Goal: Task Accomplishment & Management: Manage account settings

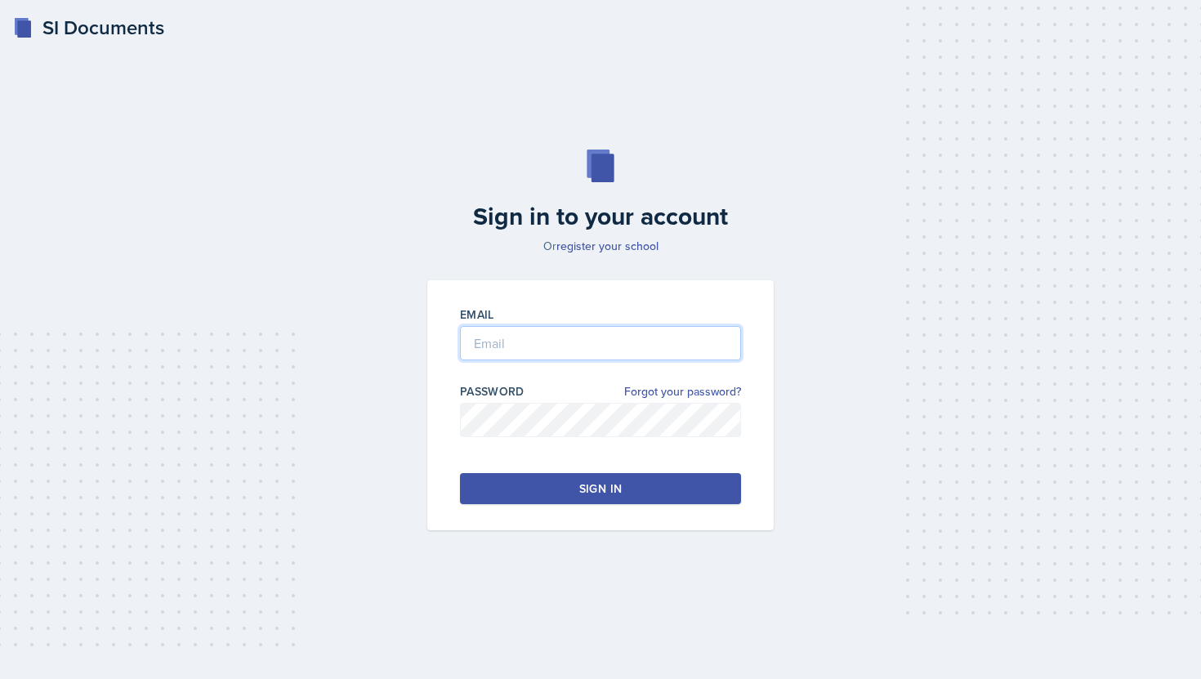
type input "[EMAIL_ADDRESS][DOMAIN_NAME]"
click at [594, 493] on div "Sign in" at bounding box center [600, 488] width 42 height 16
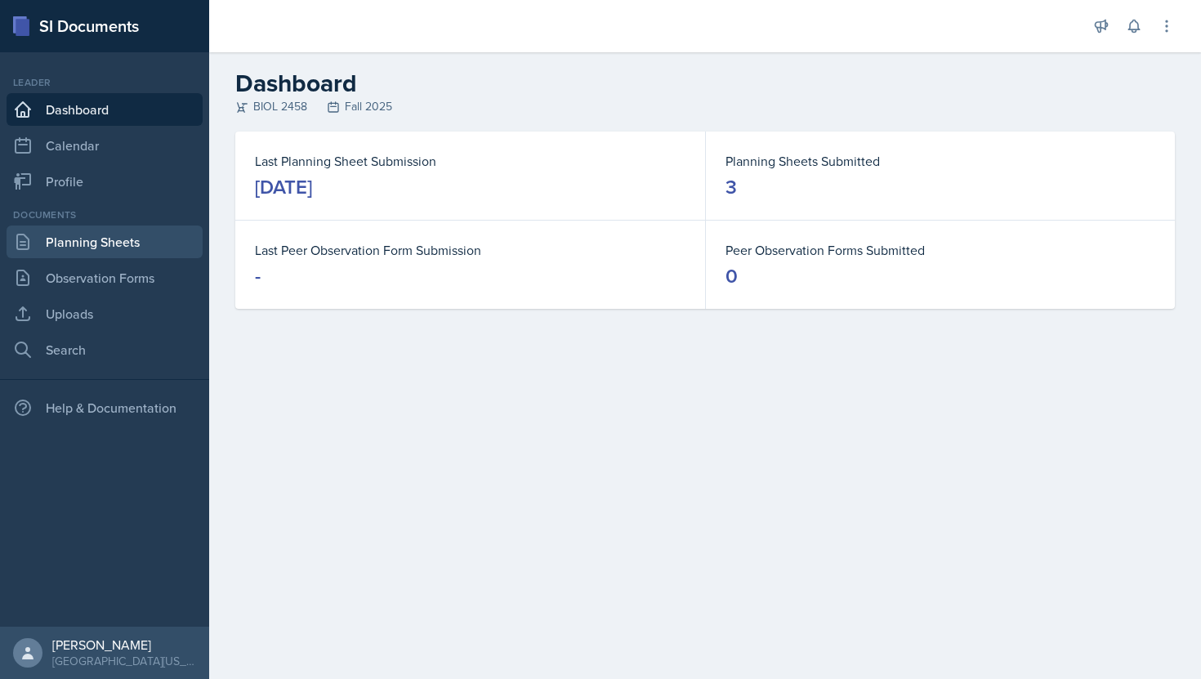
click at [55, 239] on link "Planning Sheets" at bounding box center [105, 242] width 196 height 33
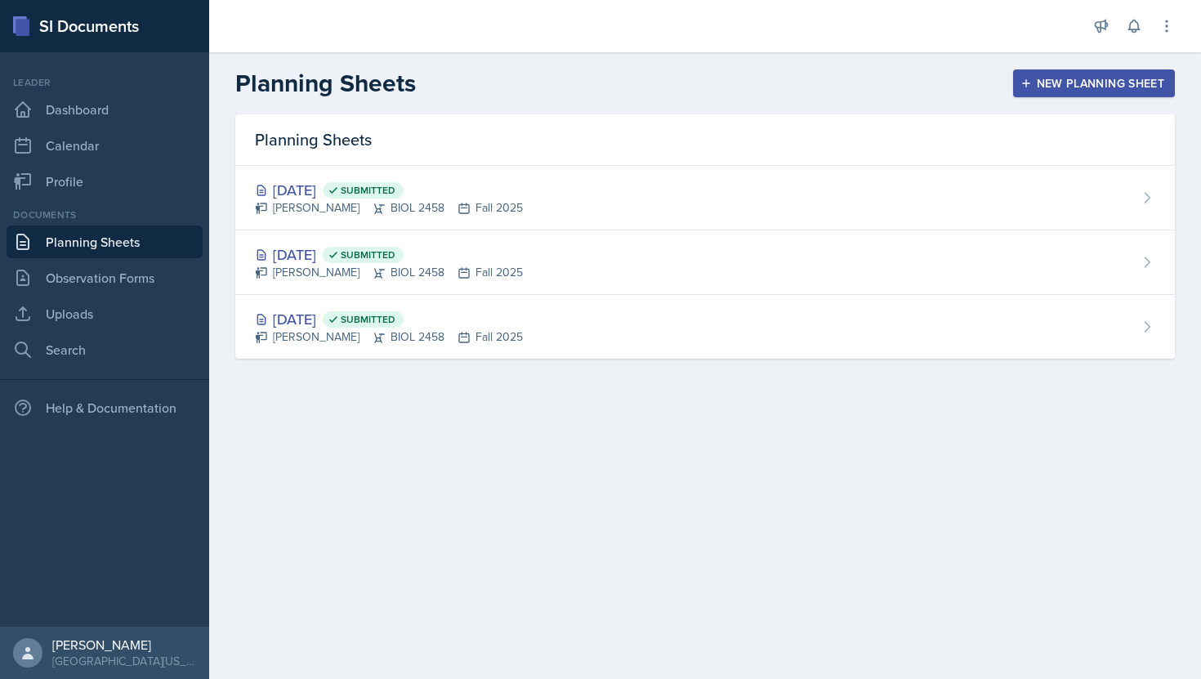
click at [1066, 79] on div "New Planning Sheet" at bounding box center [1094, 83] width 141 height 13
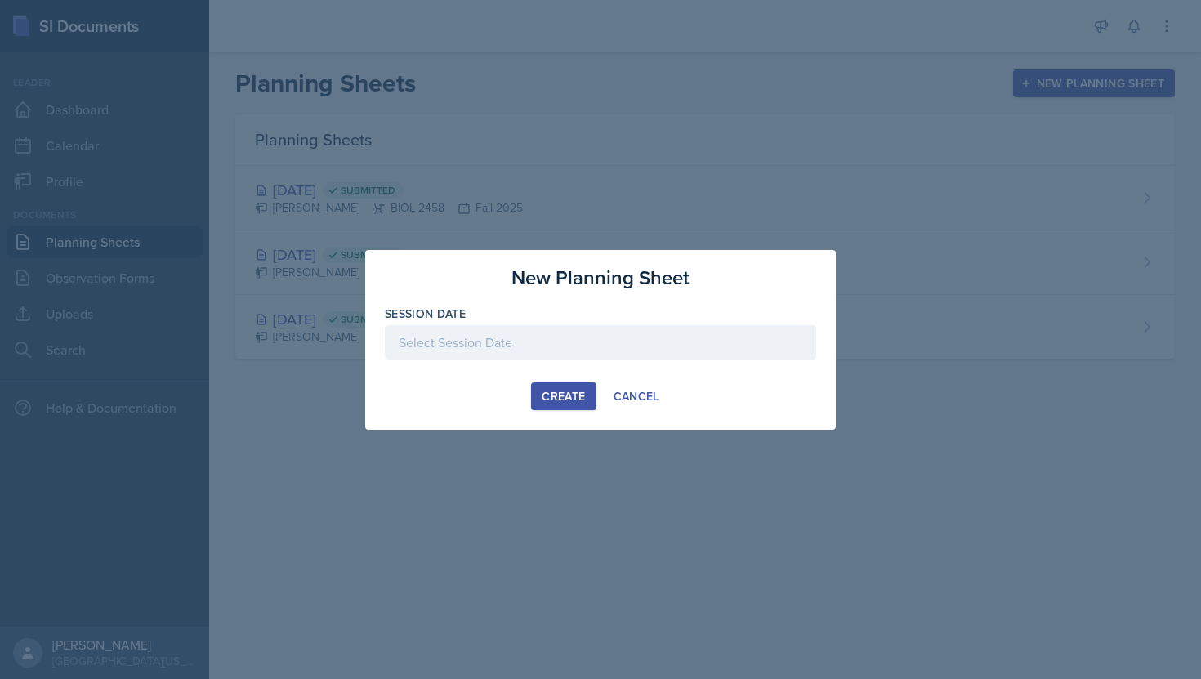
click at [543, 331] on div at bounding box center [600, 342] width 431 height 34
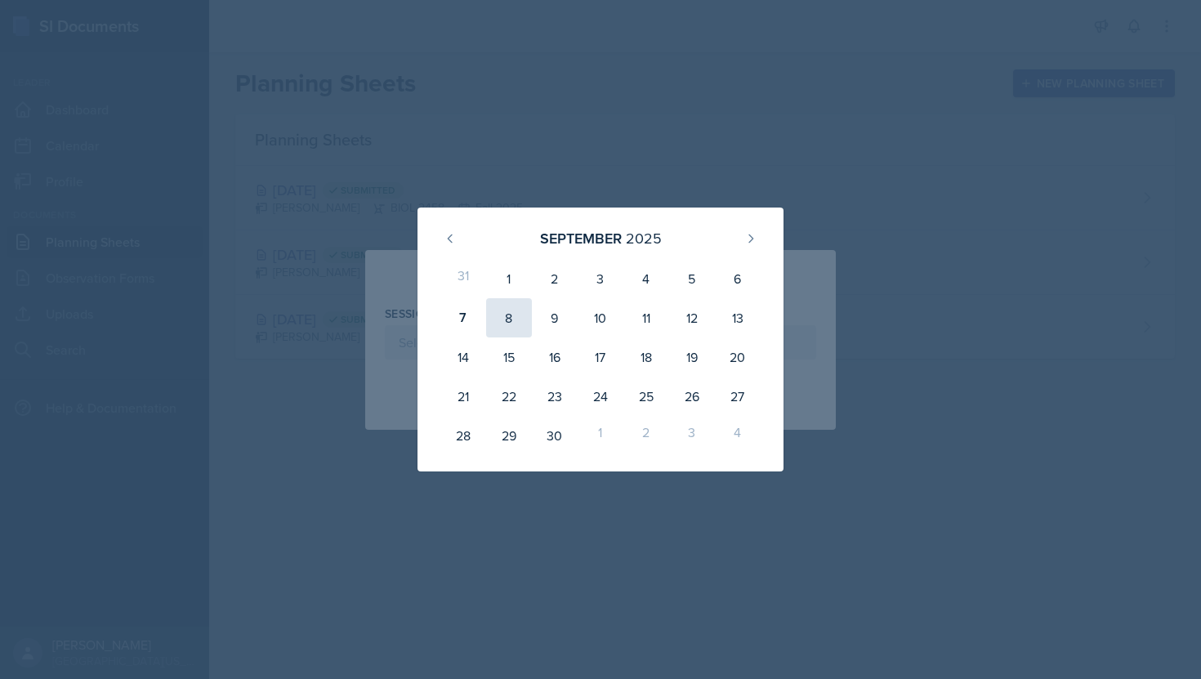
click at [507, 317] on div "8" at bounding box center [509, 317] width 46 height 39
type input "[DATE]"
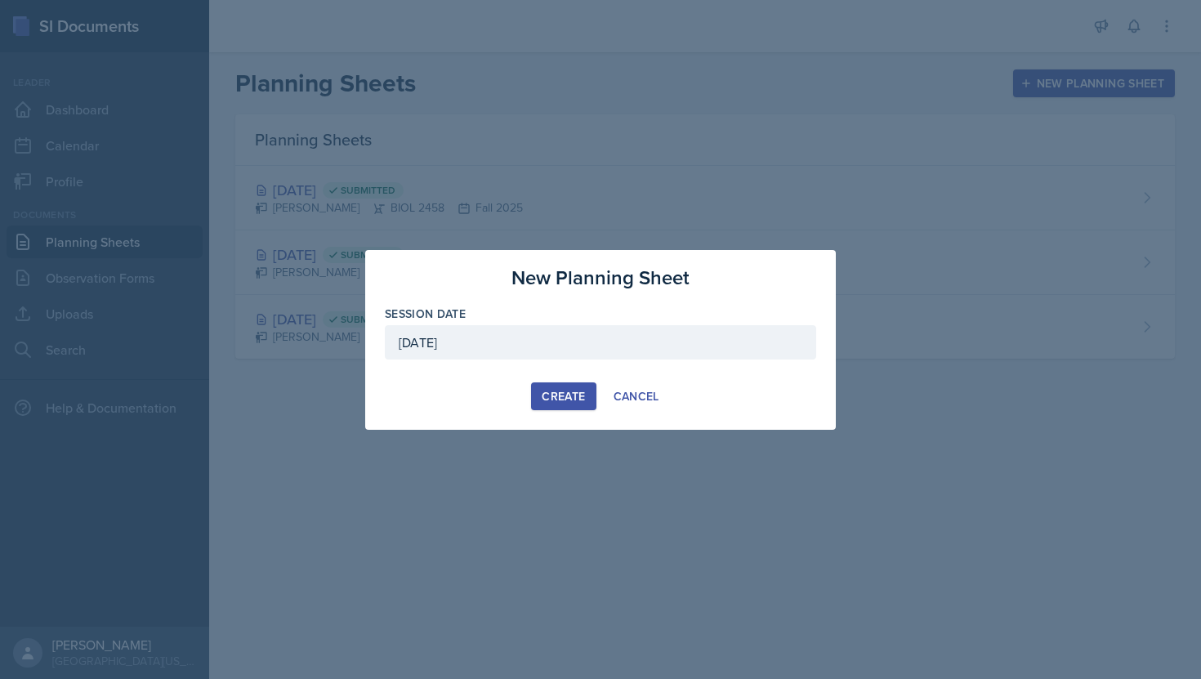
click at [550, 391] on div "Create" at bounding box center [563, 396] width 43 height 13
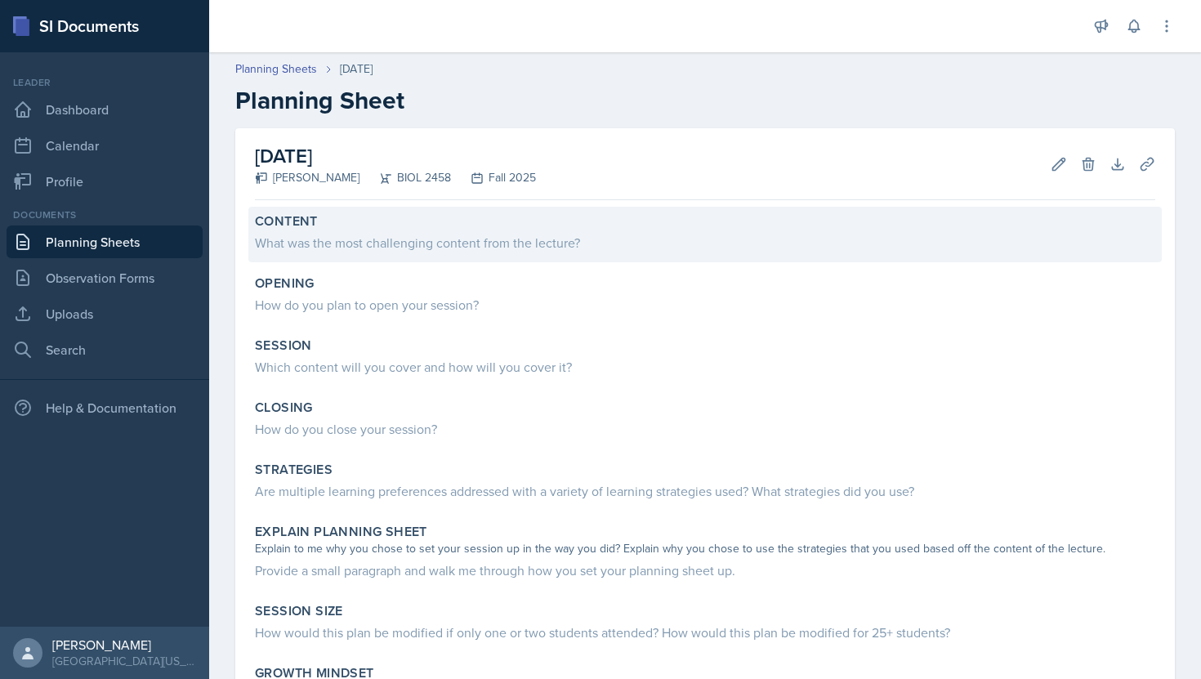
click at [417, 245] on div "What was the most challenging content from the lecture?" at bounding box center [705, 243] width 900 height 20
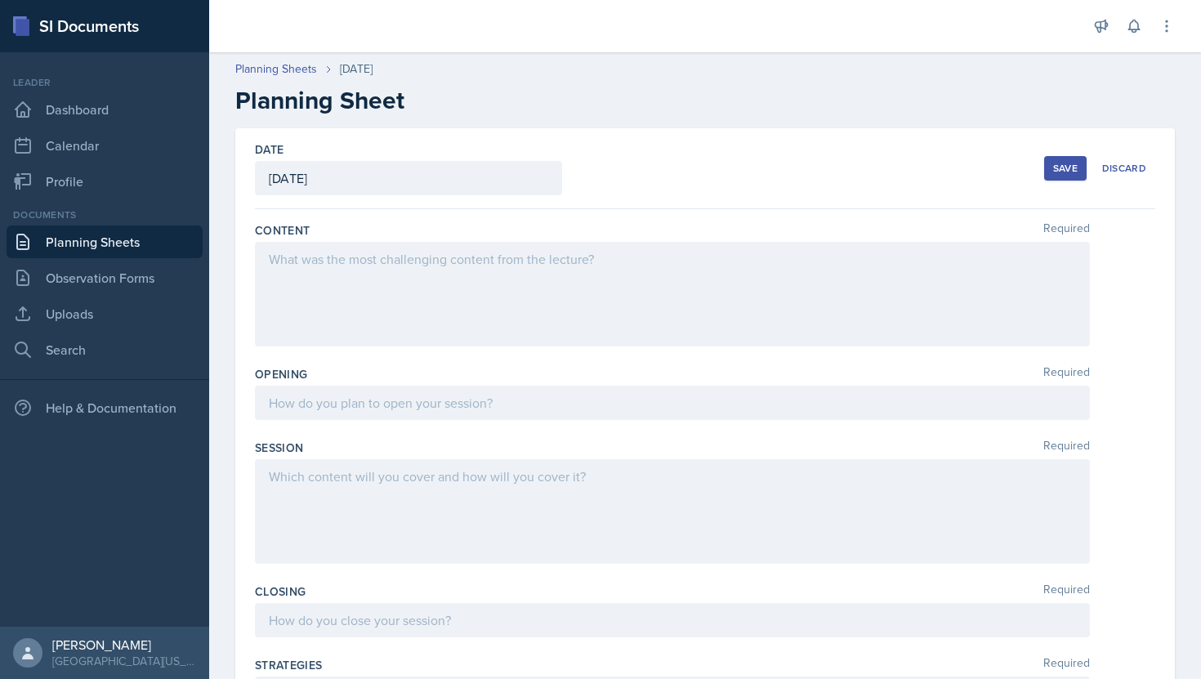
click at [404, 286] on div at bounding box center [672, 294] width 835 height 105
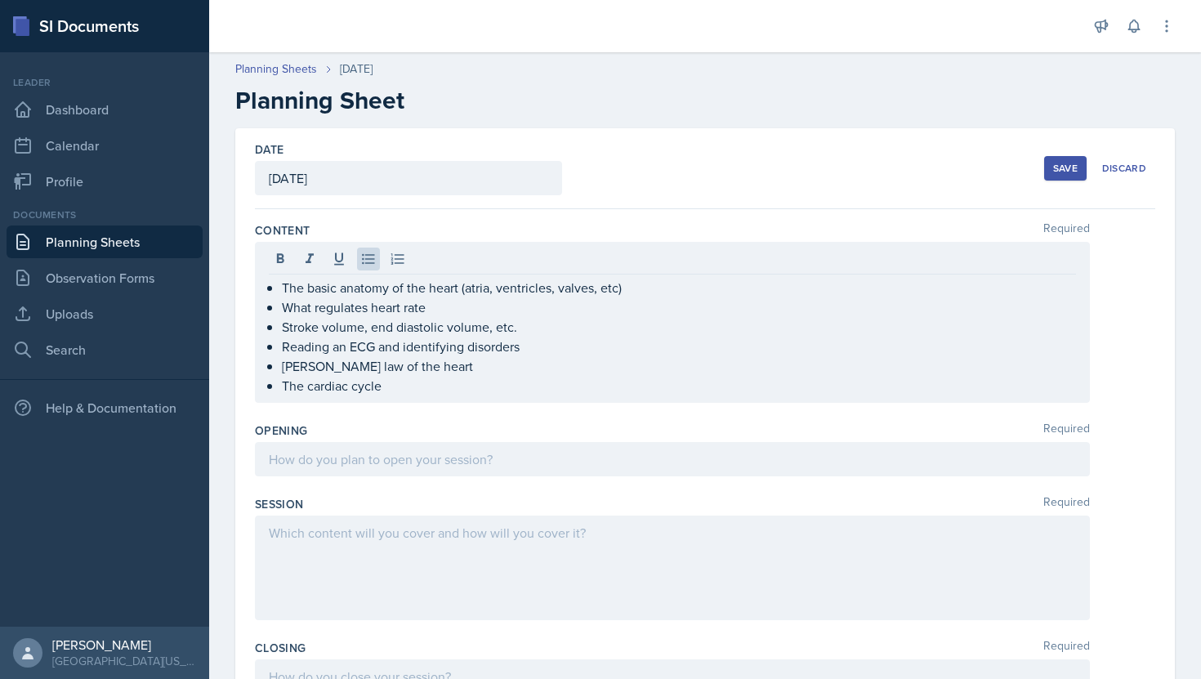
click at [383, 471] on div at bounding box center [672, 459] width 835 height 34
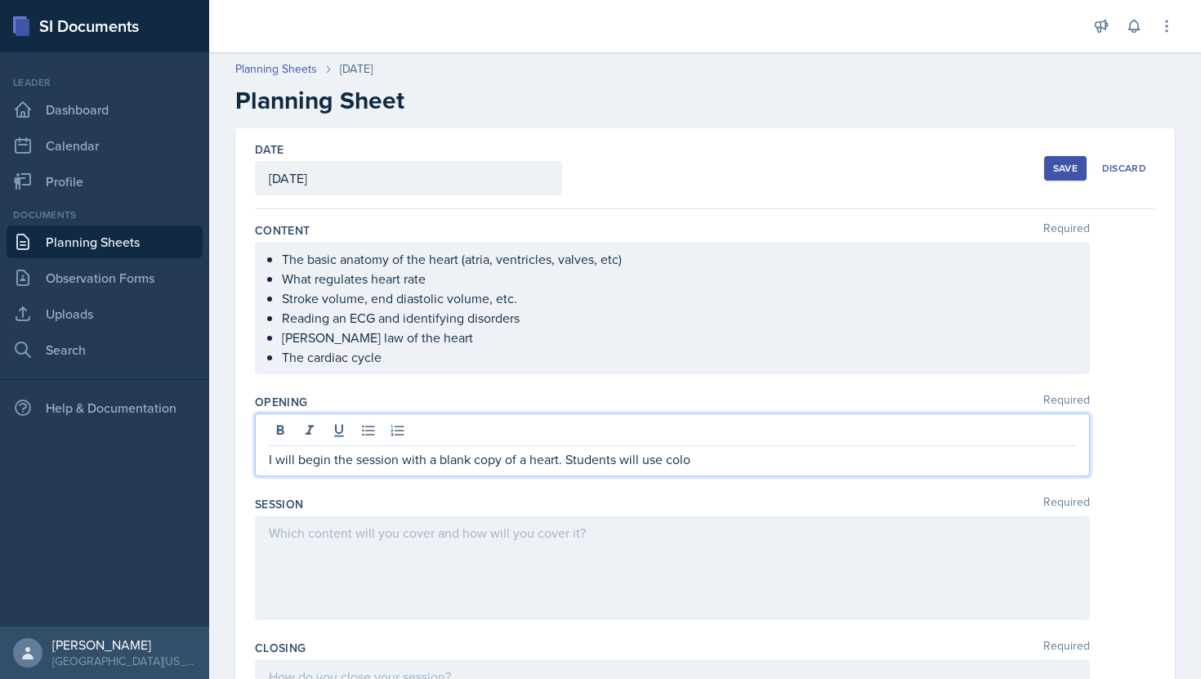
click at [373, 463] on p "I will begin the session with a blank copy of a heart. Students will use colo" at bounding box center [672, 459] width 807 height 20
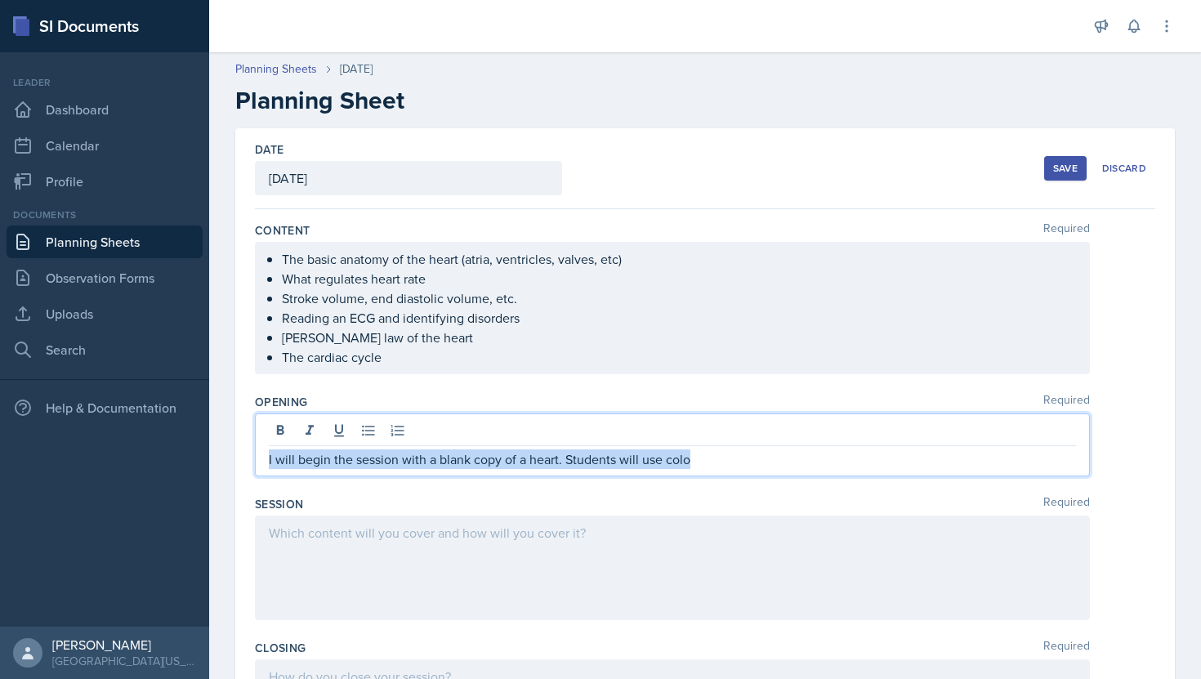
click at [373, 463] on p "I will begin the session with a blank copy of a heart. Students will use colo" at bounding box center [672, 459] width 807 height 20
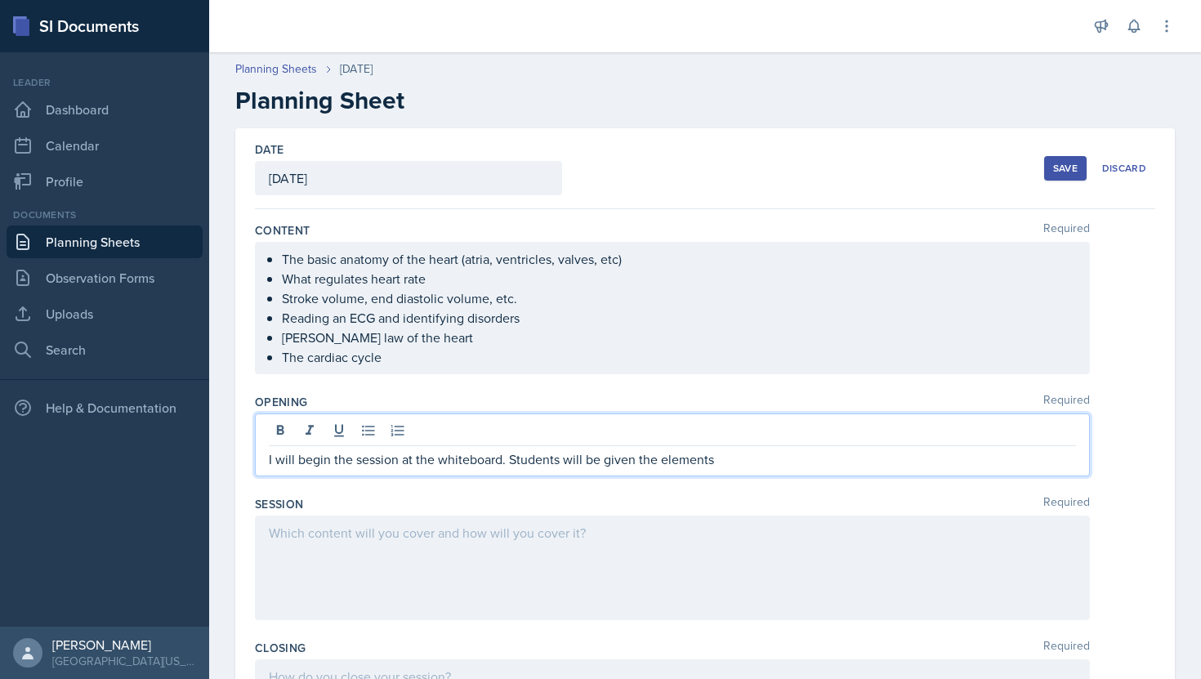
click at [358, 467] on p "I will begin the session at the whiteboard. Students will be given the elements" at bounding box center [672, 459] width 807 height 20
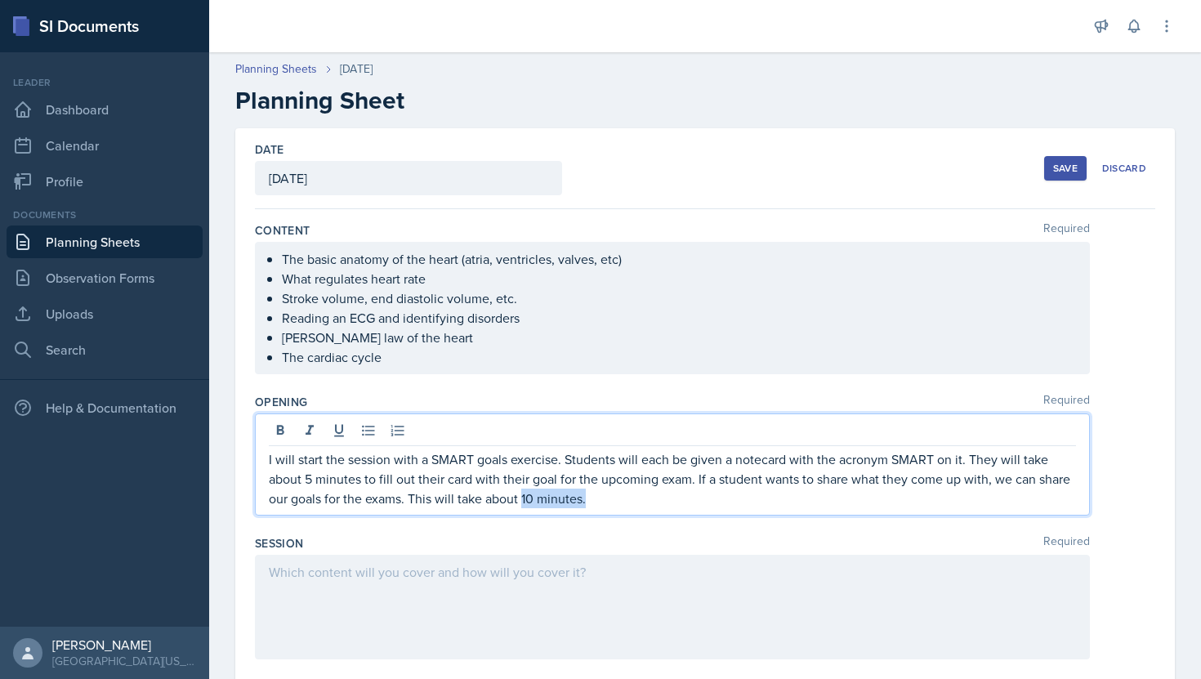
drag, startPoint x: 521, startPoint y: 501, endPoint x: 609, endPoint y: 503, distance: 87.5
click at [609, 503] on p "I will start the session with a SMART goals exercise. Students will each be giv…" at bounding box center [672, 478] width 807 height 59
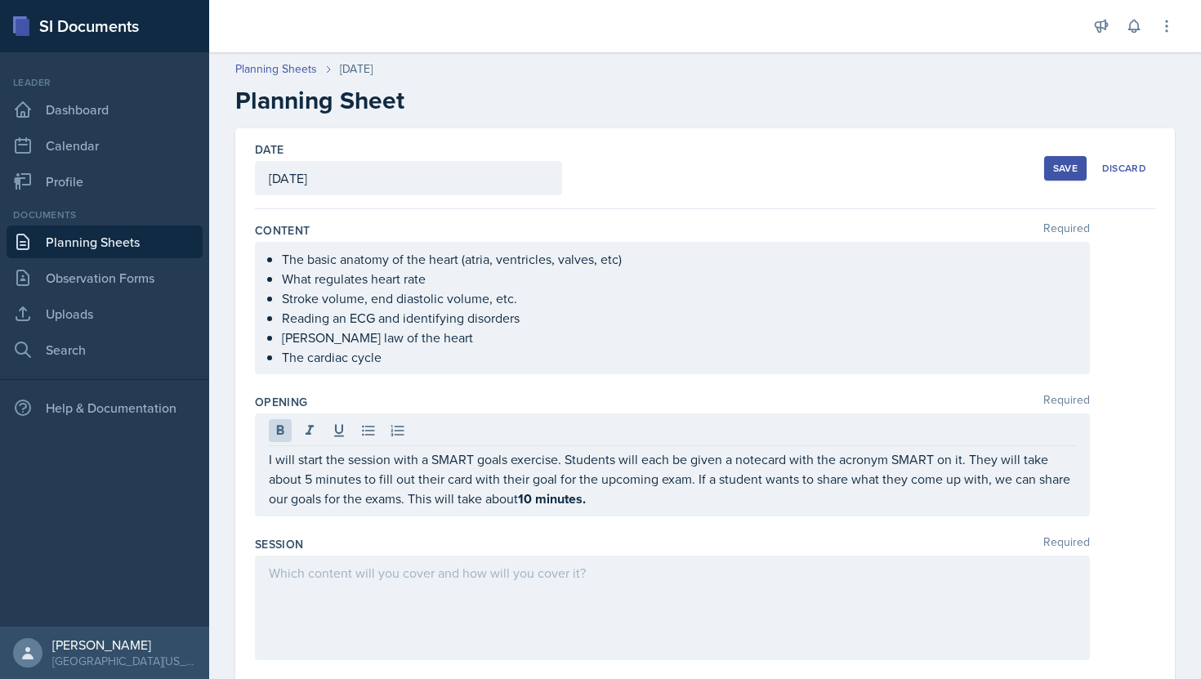
click at [425, 598] on div at bounding box center [672, 608] width 835 height 105
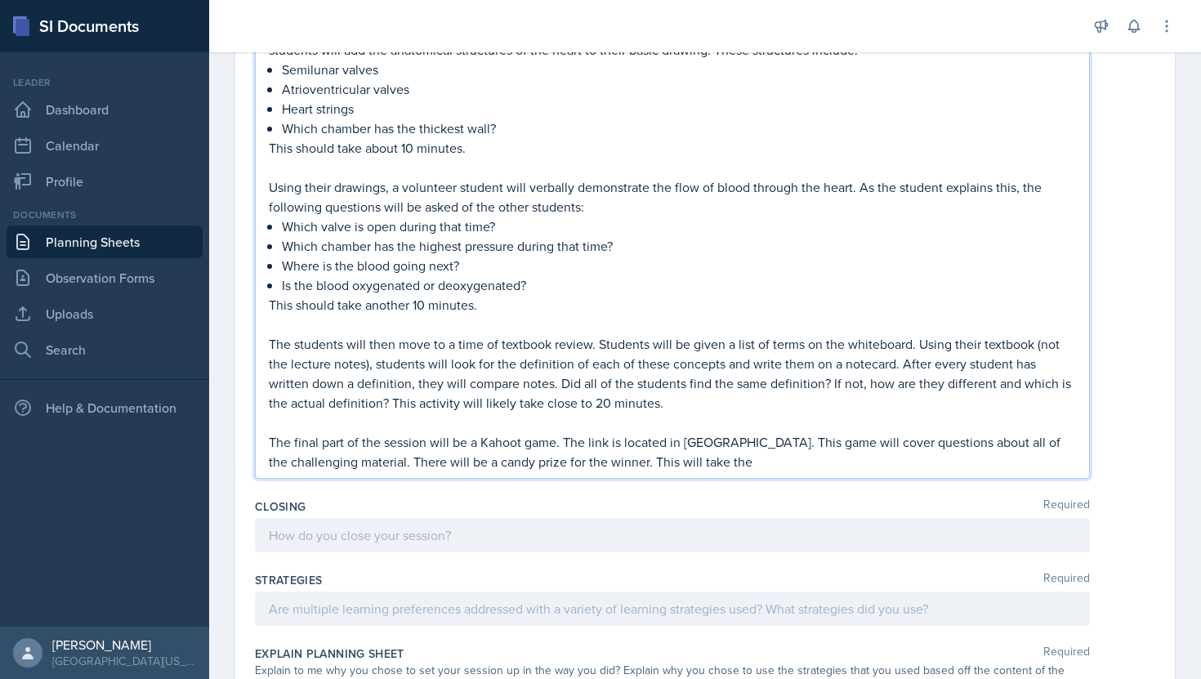
scroll to position [585, 0]
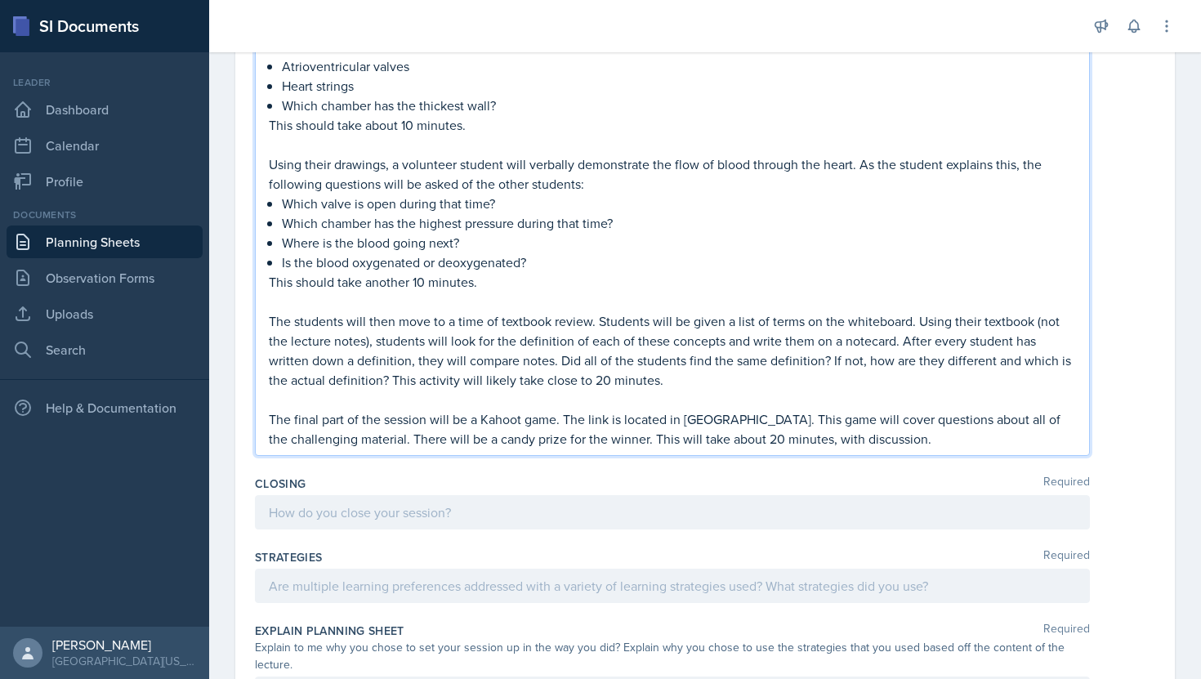
click at [592, 514] on div at bounding box center [672, 512] width 835 height 34
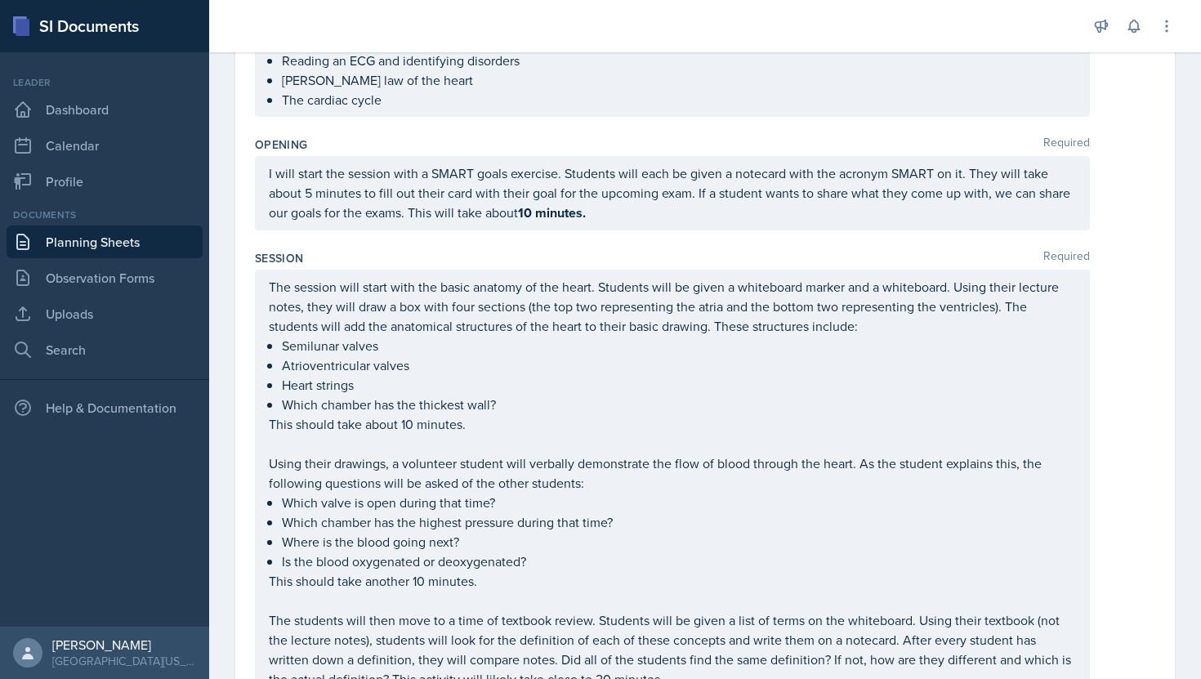
scroll to position [286, 0]
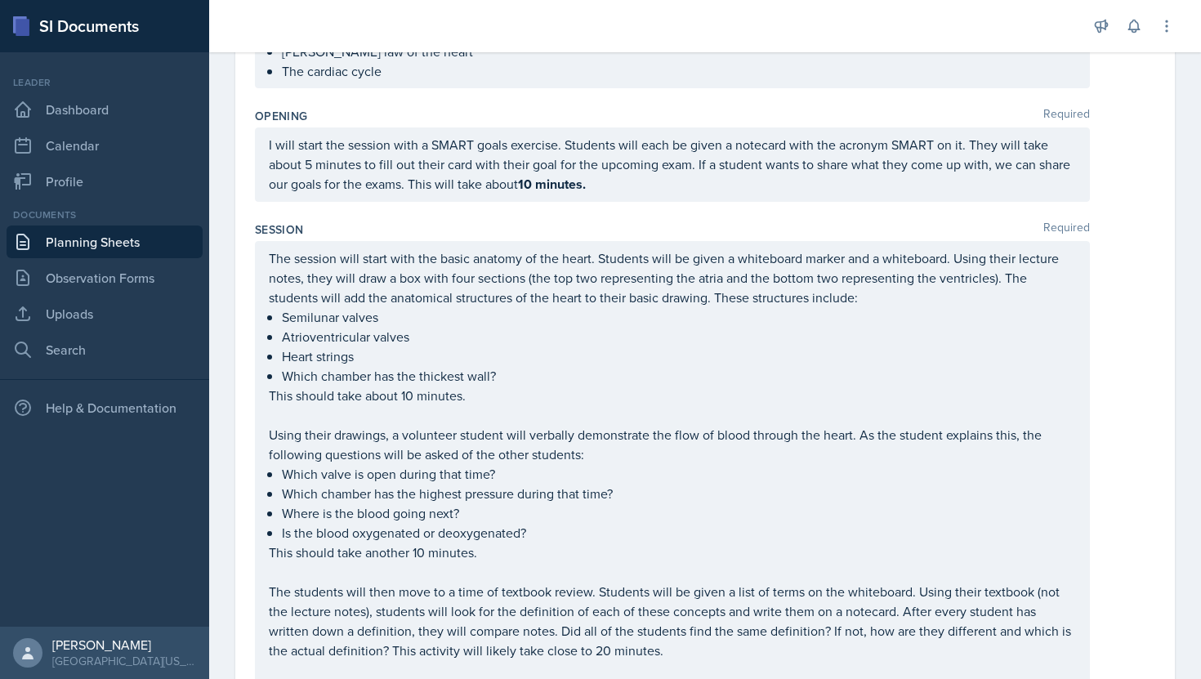
click at [530, 194] on strong "10 minutes." at bounding box center [552, 184] width 68 height 19
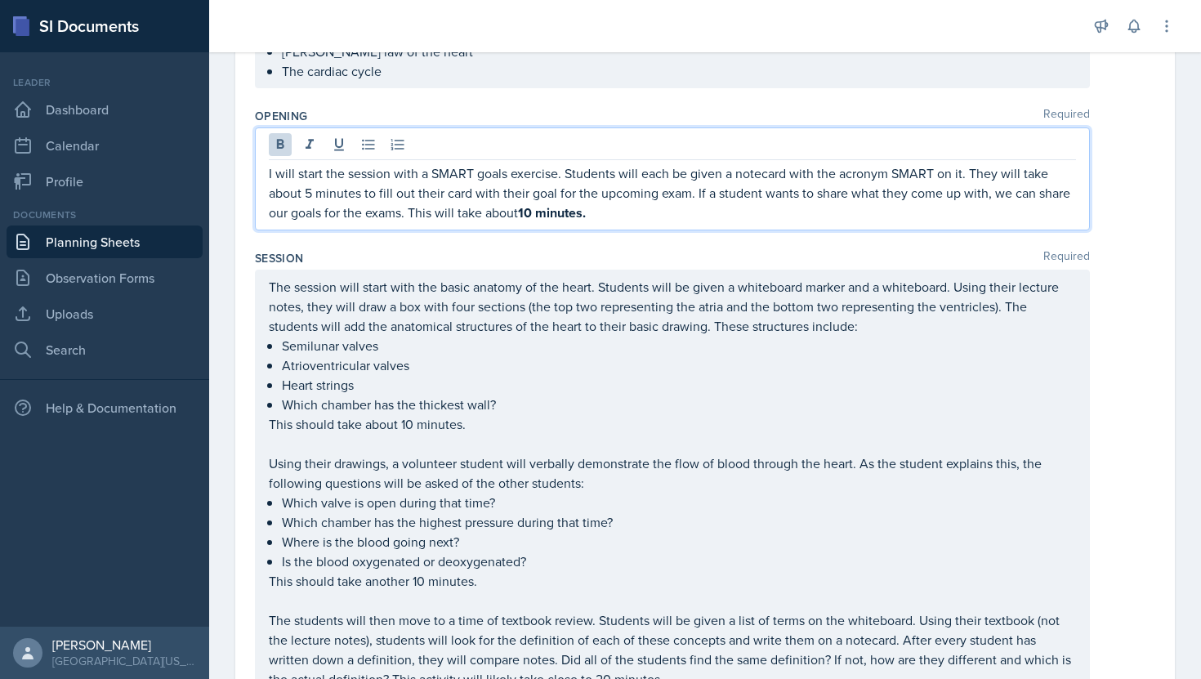
click at [534, 215] on strong "10 minutes." at bounding box center [552, 212] width 68 height 19
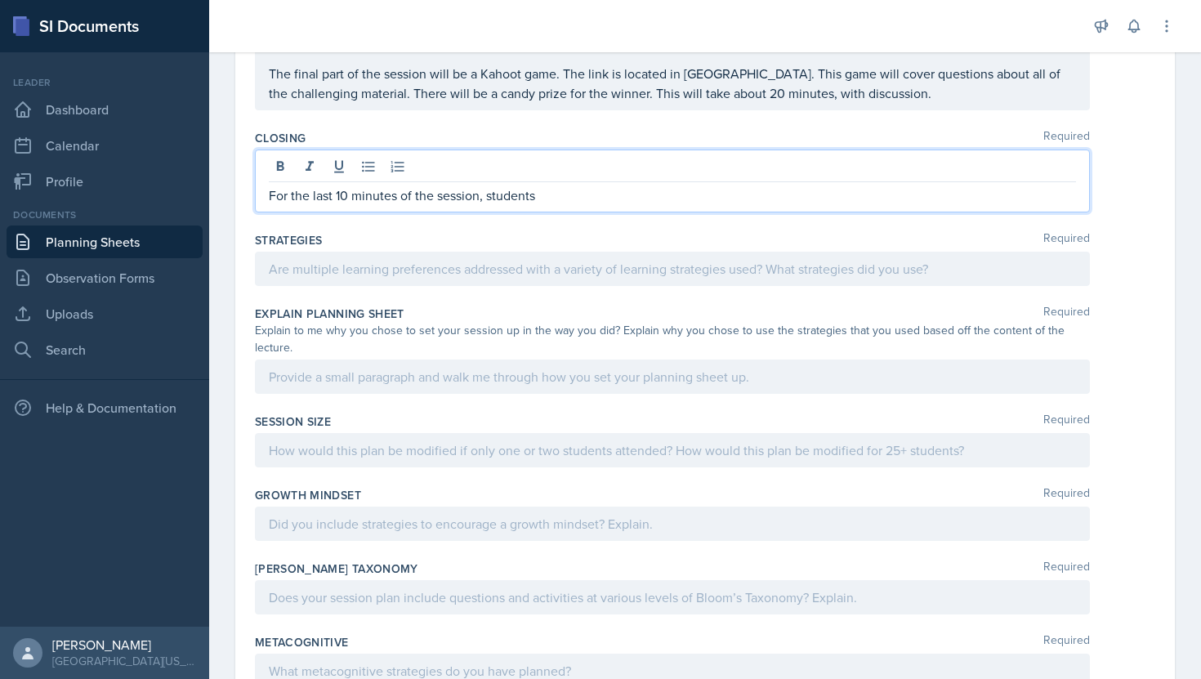
scroll to position [931, 0]
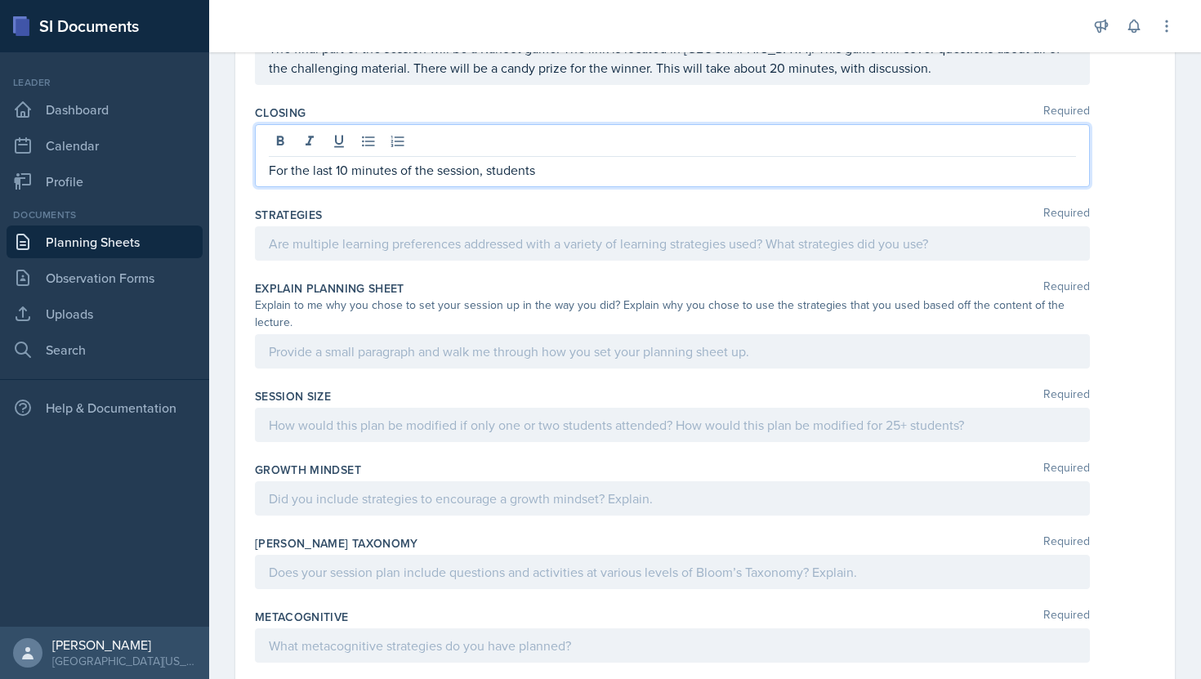
click at [547, 172] on p "For the last 10 minutes of the session, students" at bounding box center [672, 170] width 807 height 20
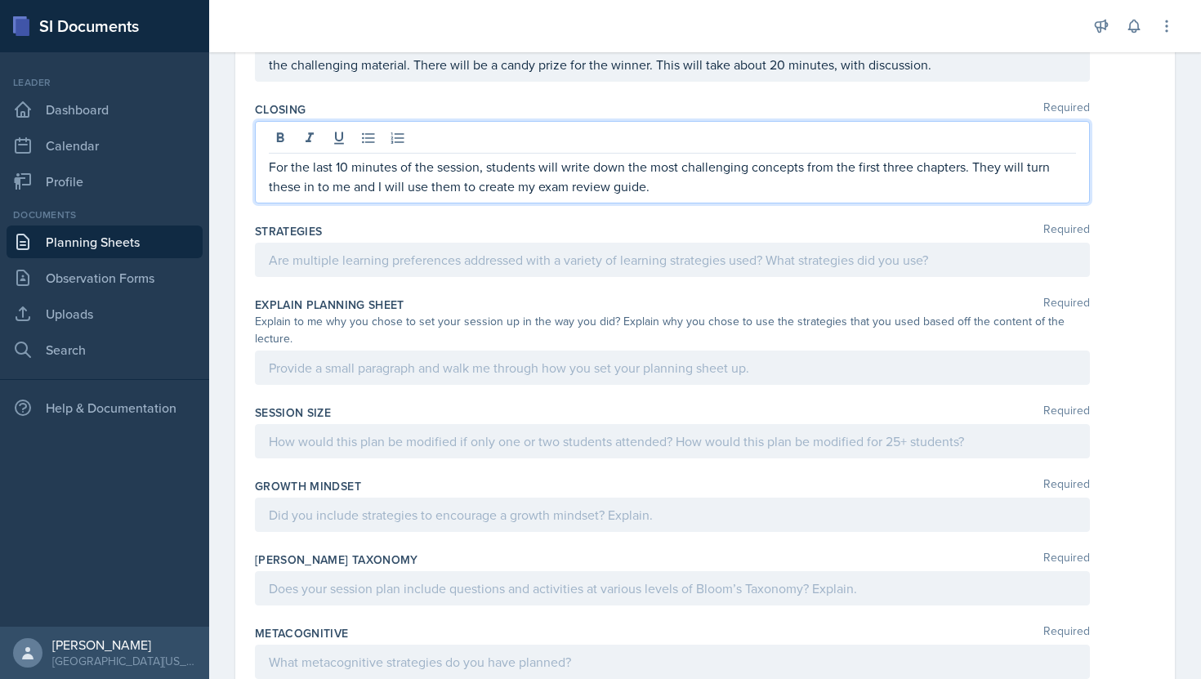
click at [487, 259] on div at bounding box center [672, 260] width 835 height 34
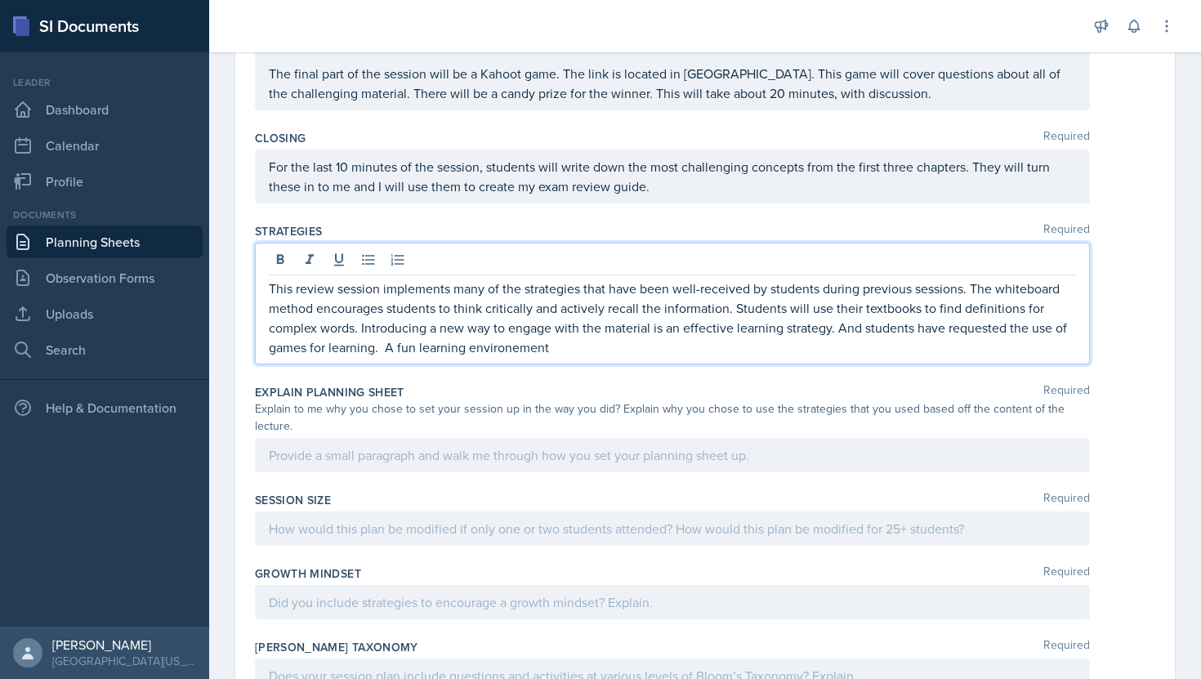
click at [507, 346] on p "This review session implements many of the strategies that have been well-recei…" at bounding box center [672, 318] width 807 height 78
click at [385, 345] on p "This review session implements many of the strategies that have been well-recei…" at bounding box center [672, 318] width 807 height 78
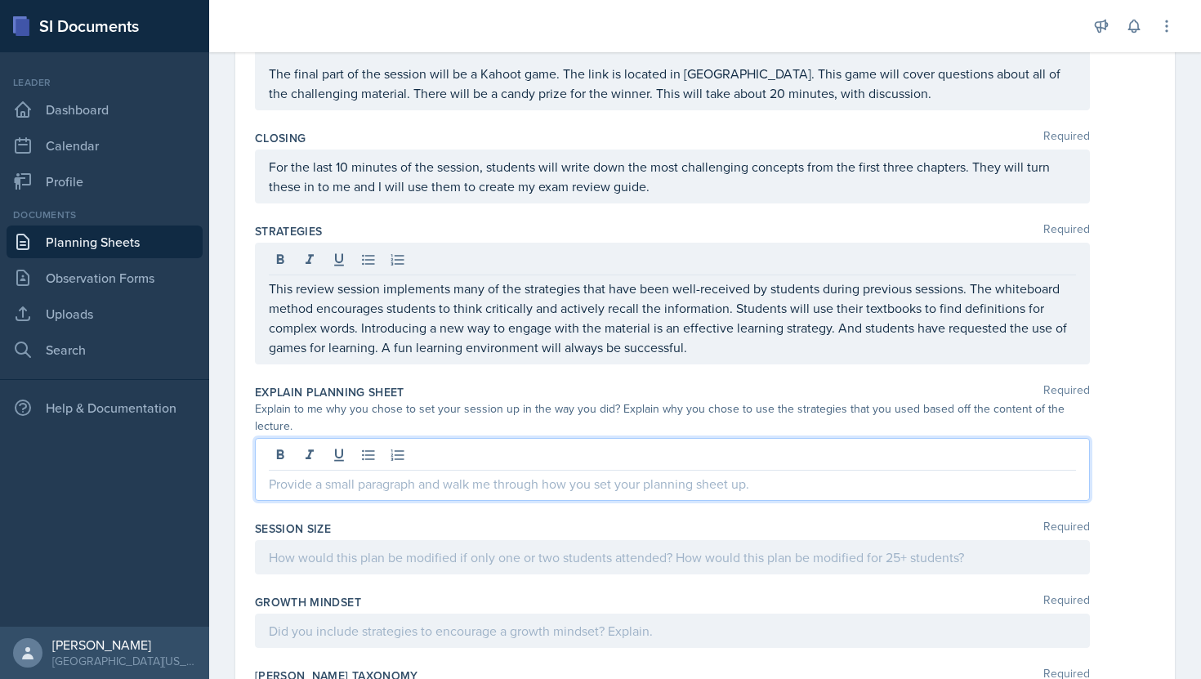
click at [529, 438] on div at bounding box center [672, 469] width 835 height 63
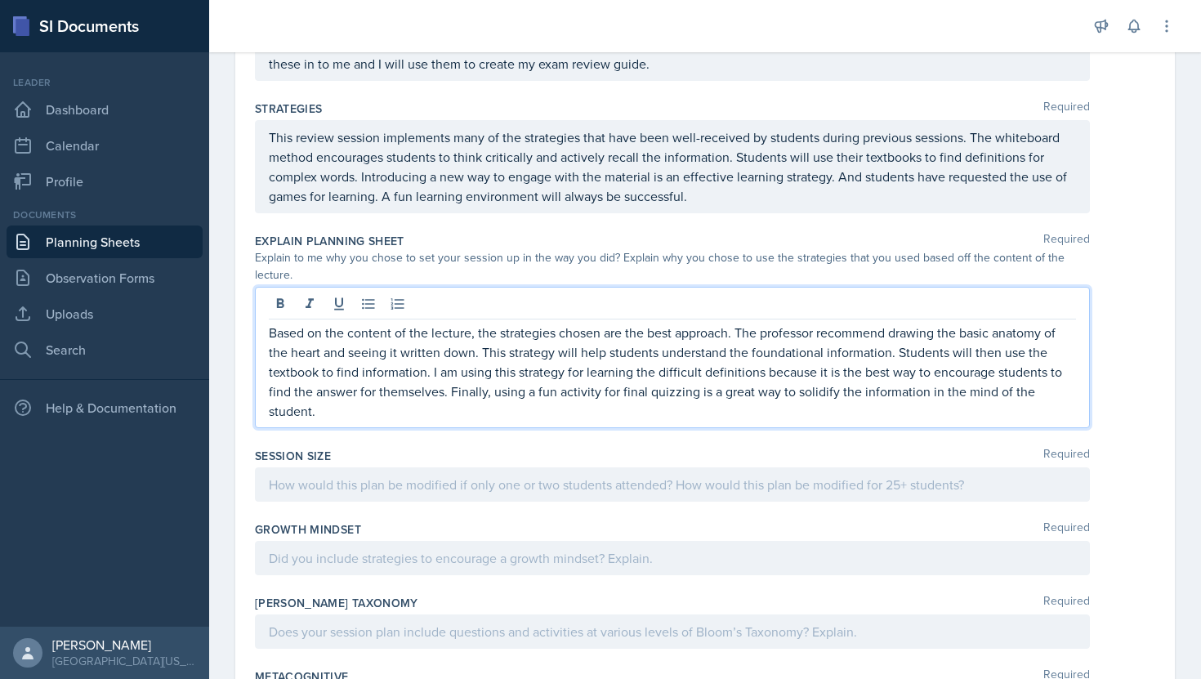
scroll to position [1068, 0]
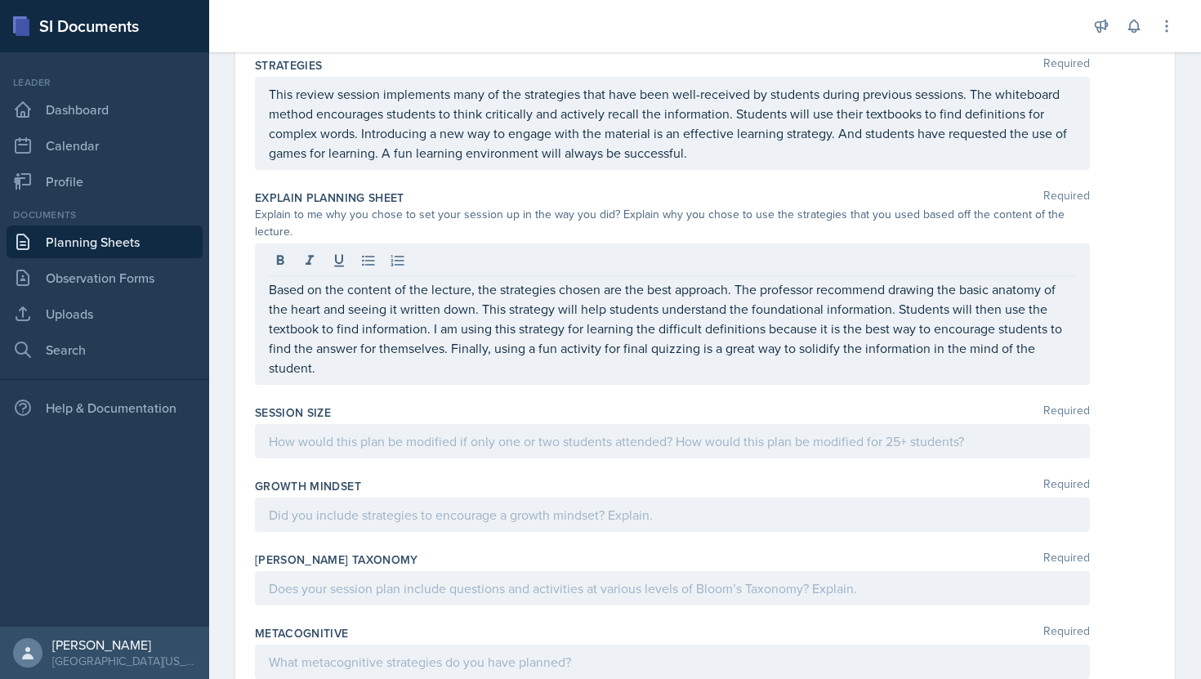
click at [336, 440] on div at bounding box center [672, 441] width 835 height 34
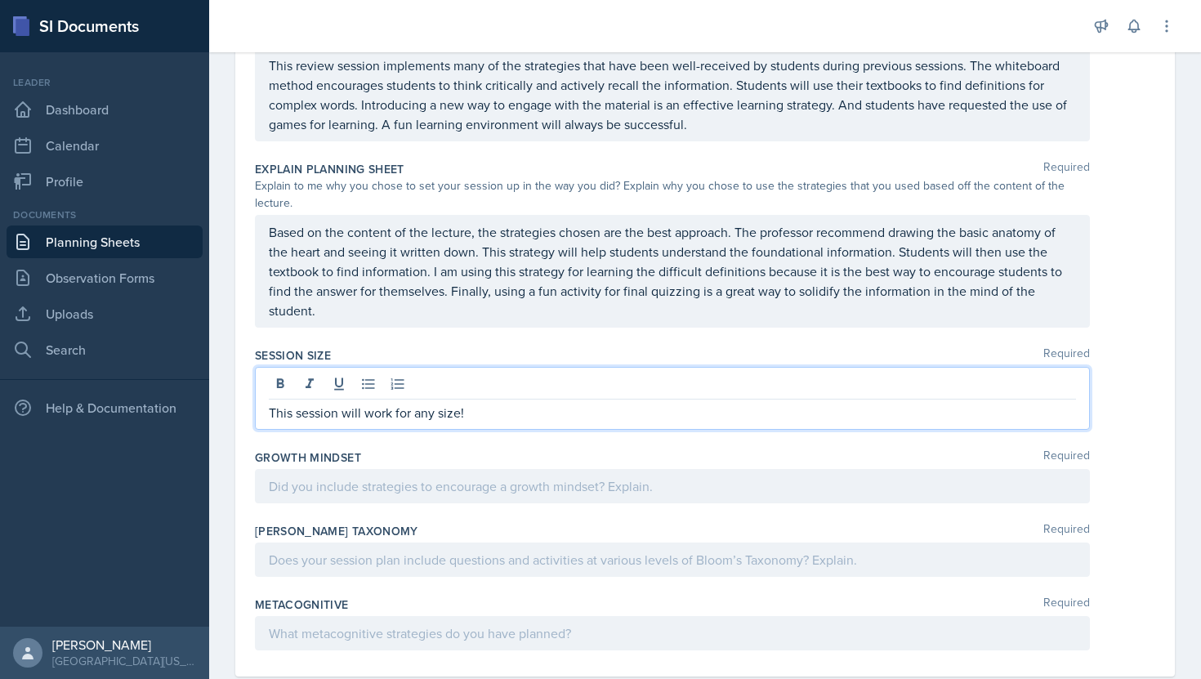
click at [296, 471] on div at bounding box center [672, 486] width 835 height 34
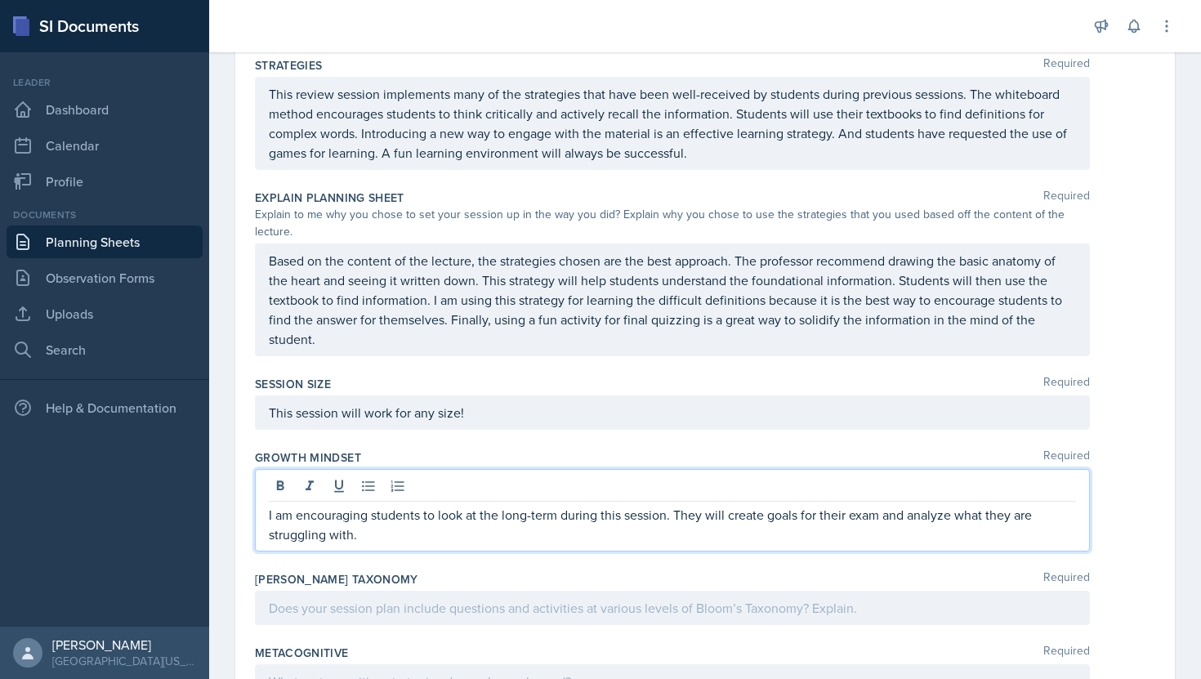
scroll to position [1105, 0]
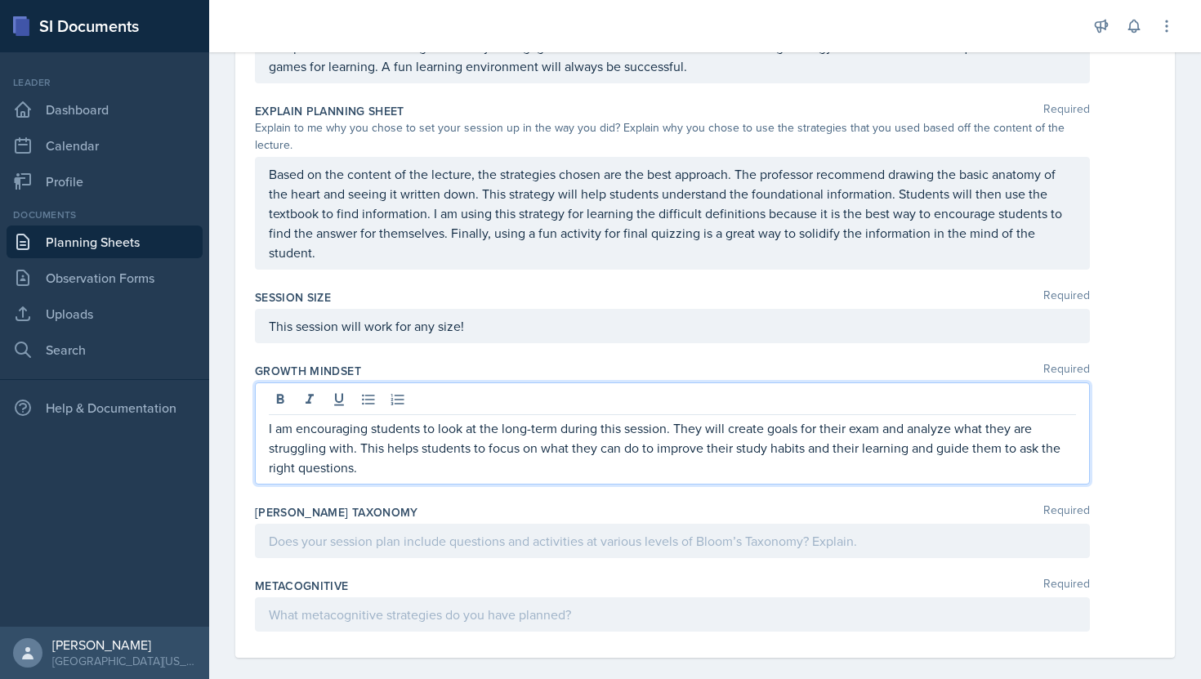
click at [697, 605] on p at bounding box center [672, 615] width 807 height 20
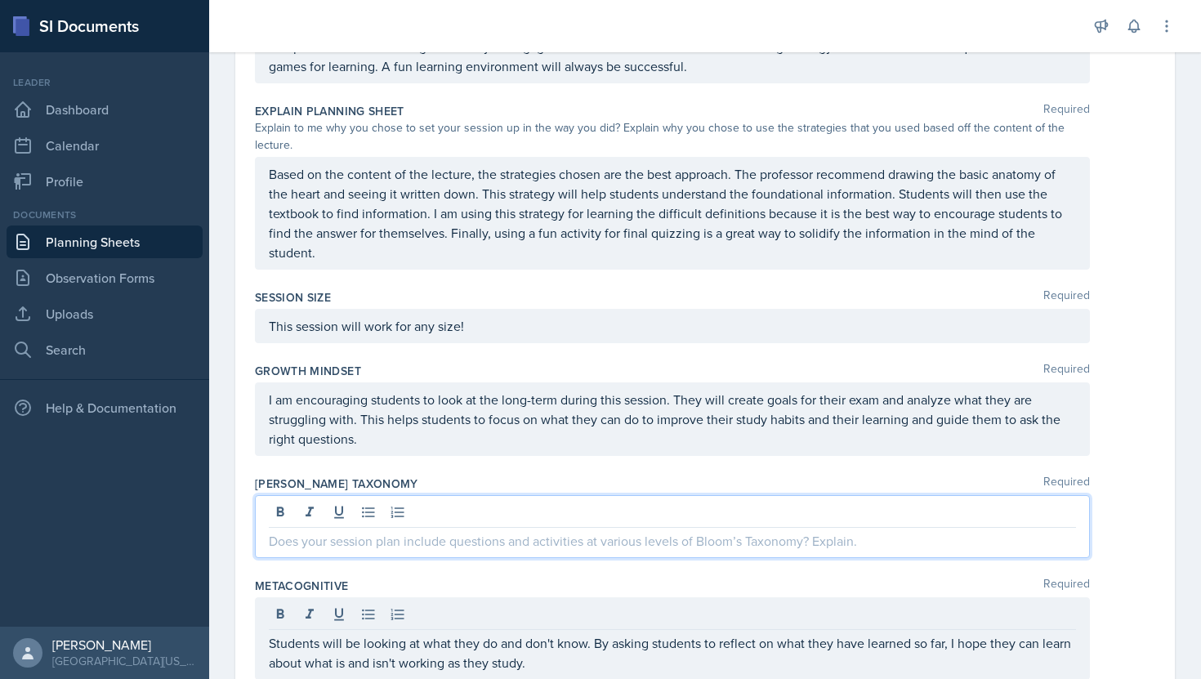
click at [705, 531] on p at bounding box center [672, 541] width 807 height 20
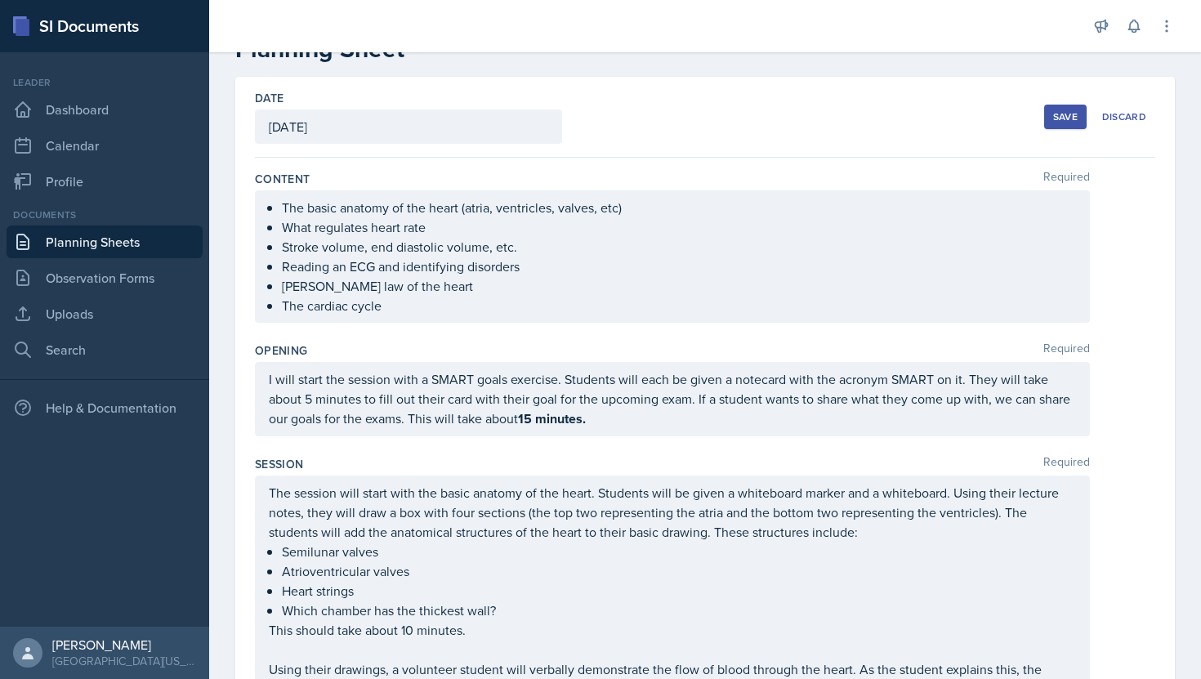
scroll to position [0, 0]
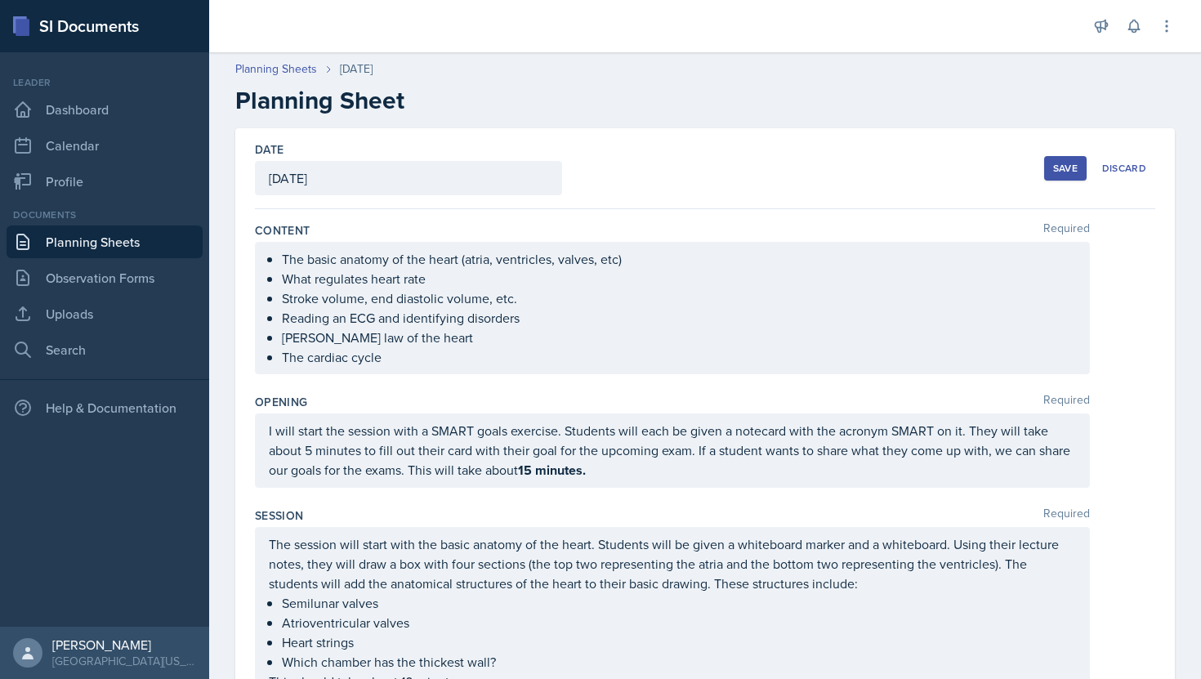
click at [1052, 158] on button "Save" at bounding box center [1065, 168] width 42 height 25
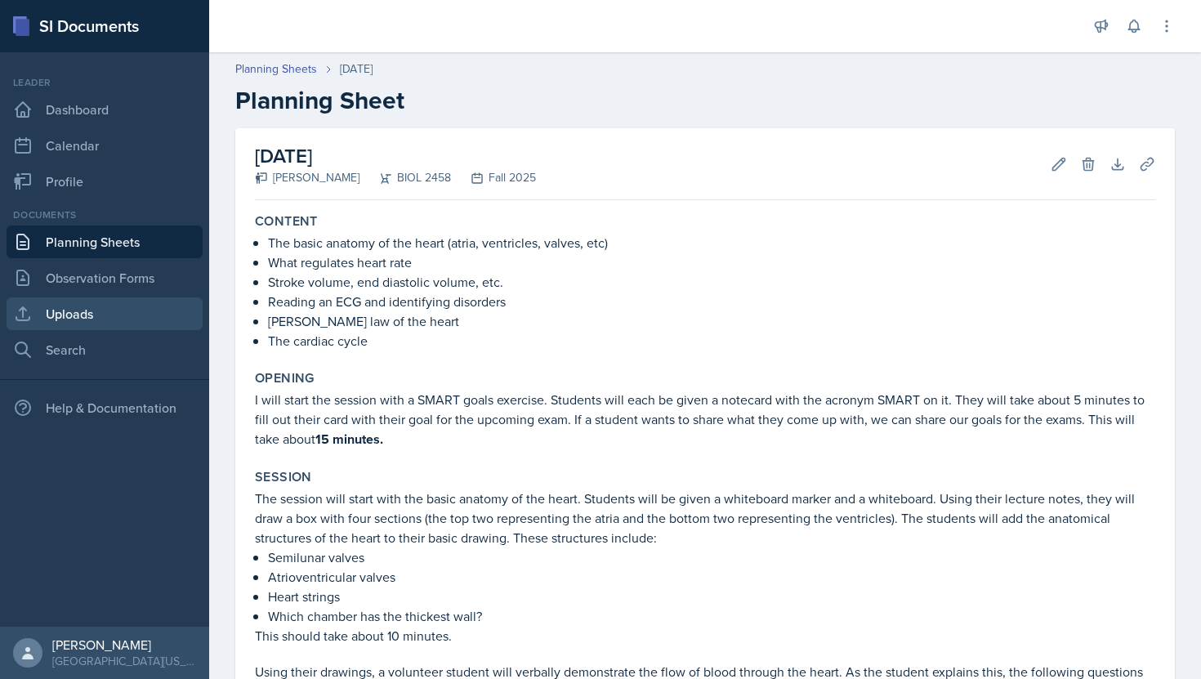
click at [71, 311] on link "Uploads" at bounding box center [105, 313] width 196 height 33
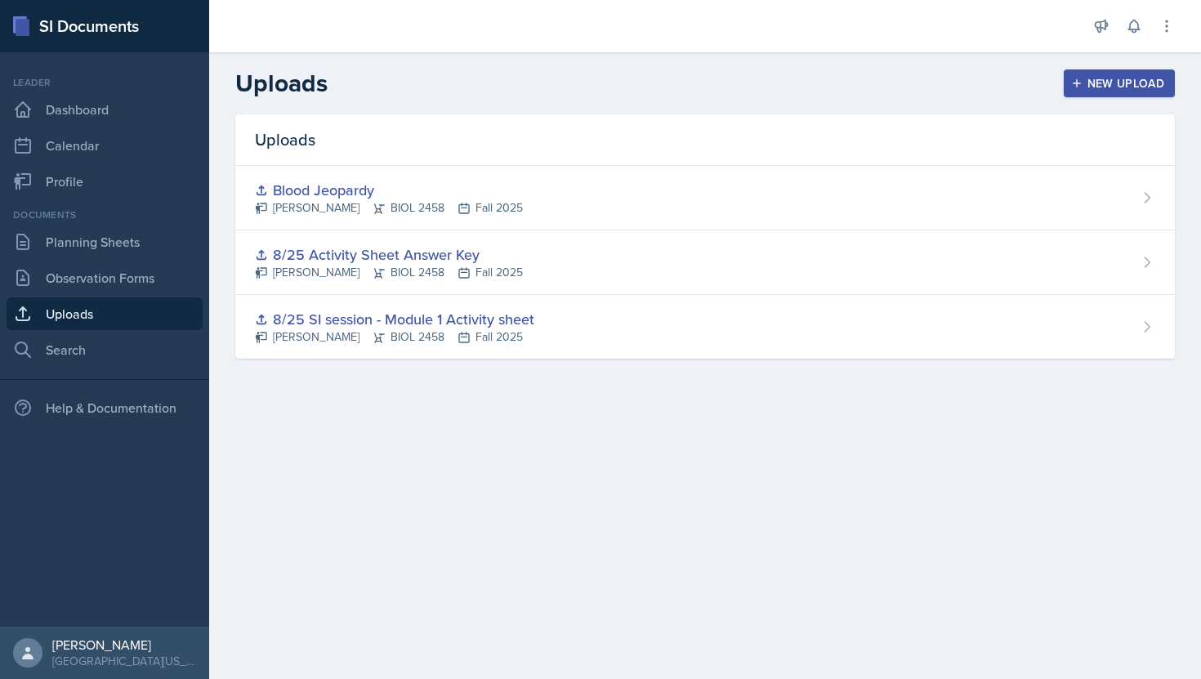
click at [1067, 87] on button "New Upload" at bounding box center [1120, 83] width 112 height 28
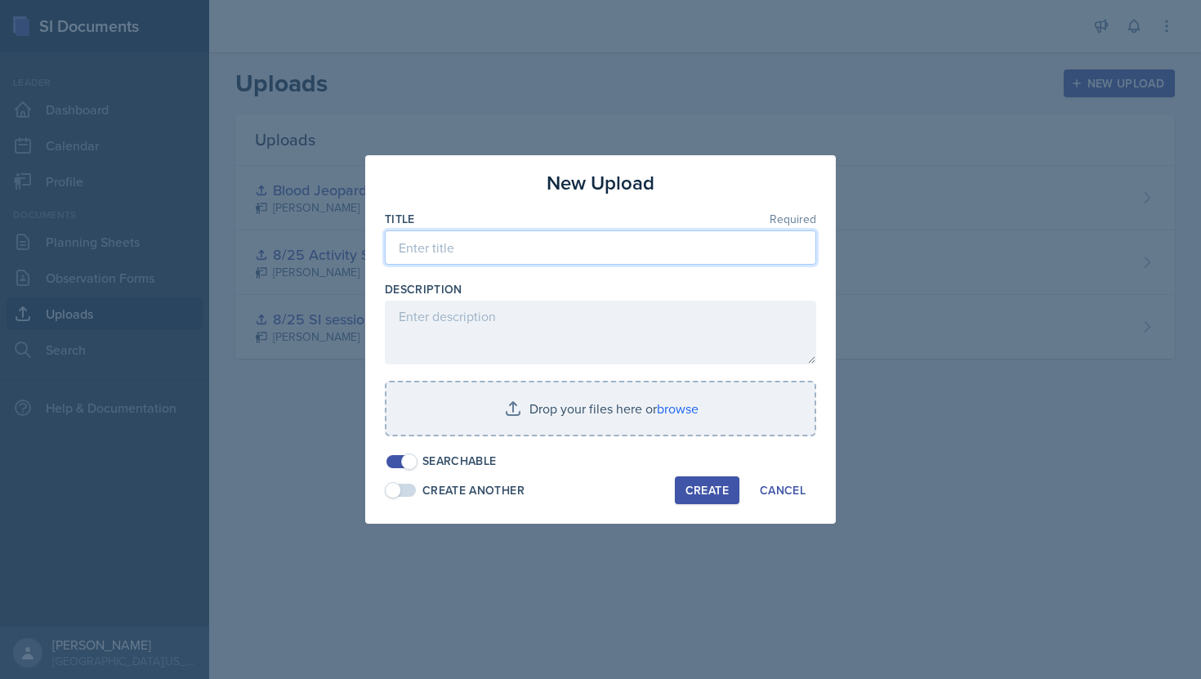
click at [602, 242] on input at bounding box center [600, 247] width 431 height 34
type input "Chapter 3 Kahoot"
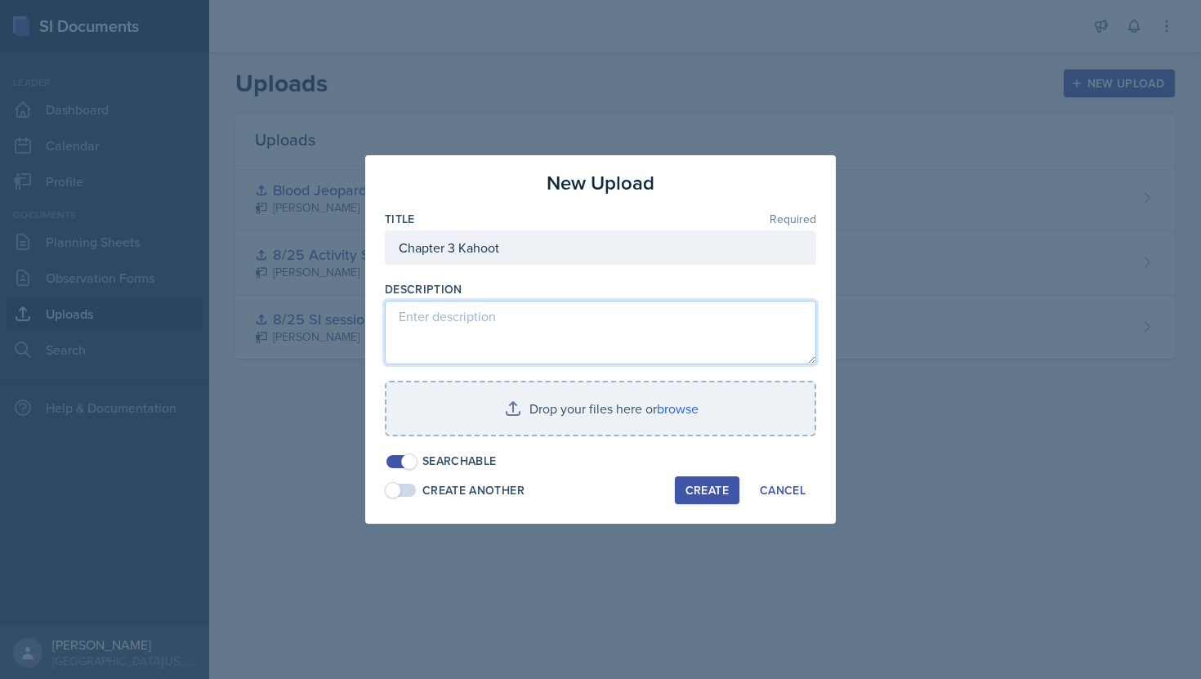
click at [542, 334] on textarea at bounding box center [600, 333] width 431 height 64
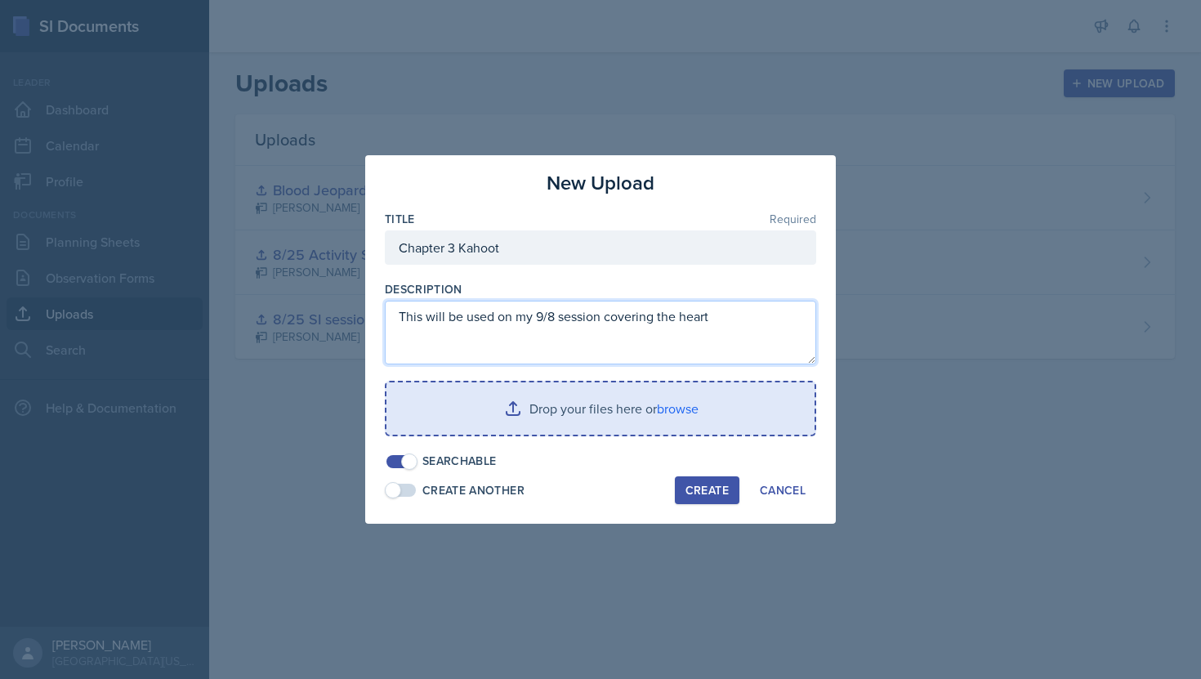
type textarea "This will be used on my 9/8 session covering the heart"
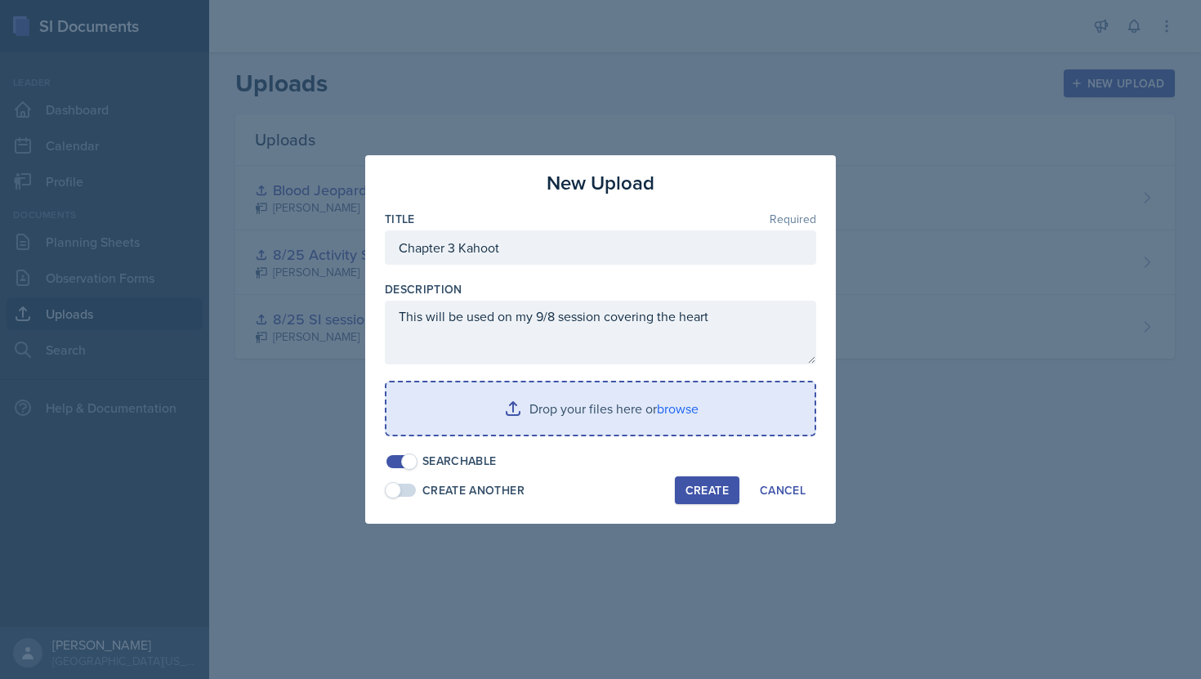
click at [514, 408] on input "file" at bounding box center [601, 408] width 428 height 52
click at [670, 409] on input "file" at bounding box center [601, 408] width 428 height 52
click at [637, 417] on input "file" at bounding box center [601, 408] width 428 height 52
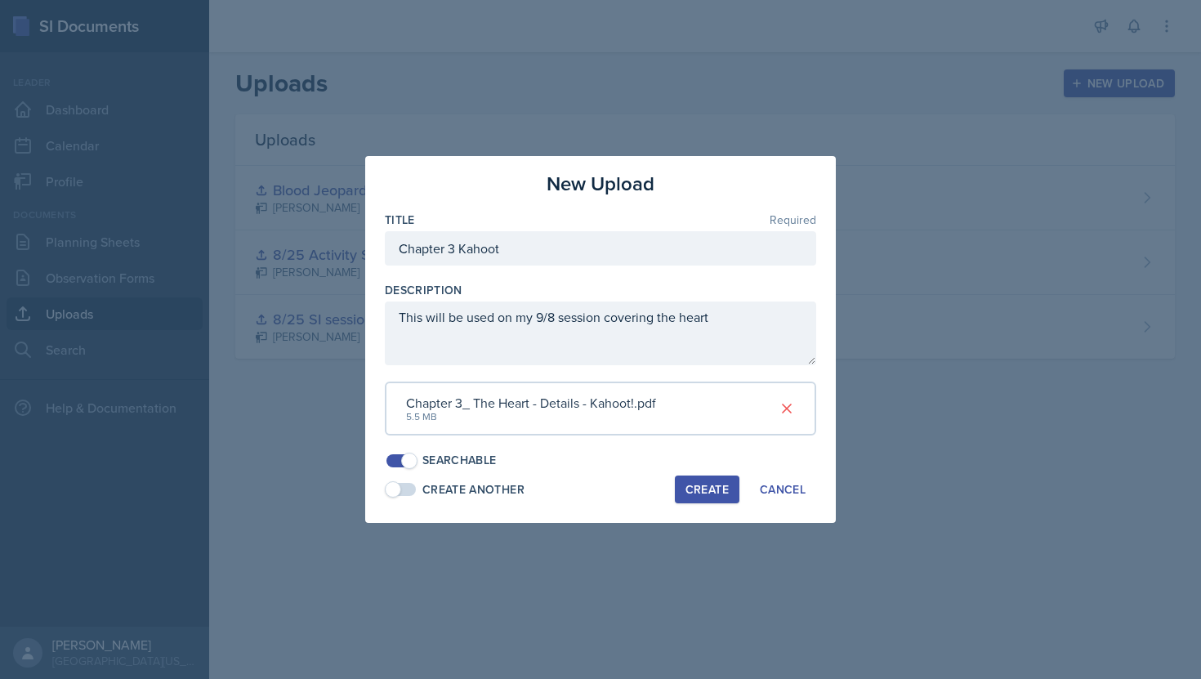
click at [713, 489] on div "Create" at bounding box center [707, 489] width 43 height 13
